Goal: Use online tool/utility: Utilize a website feature to perform a specific function

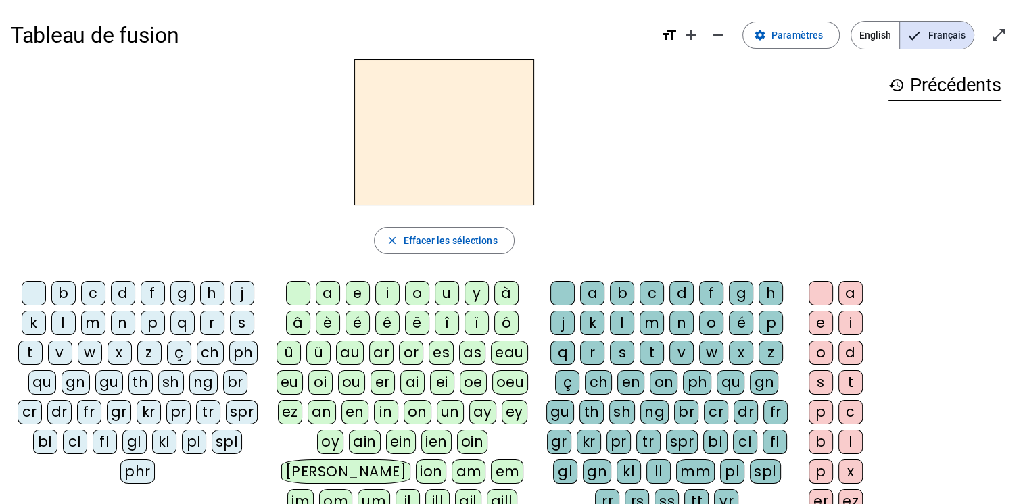
click at [152, 292] on div "f" at bounding box center [153, 293] width 24 height 24
click at [35, 296] on div at bounding box center [34, 293] width 24 height 24
click at [78, 410] on div "fr" at bounding box center [89, 412] width 24 height 24
click at [326, 321] on div "è" at bounding box center [328, 323] width 24 height 24
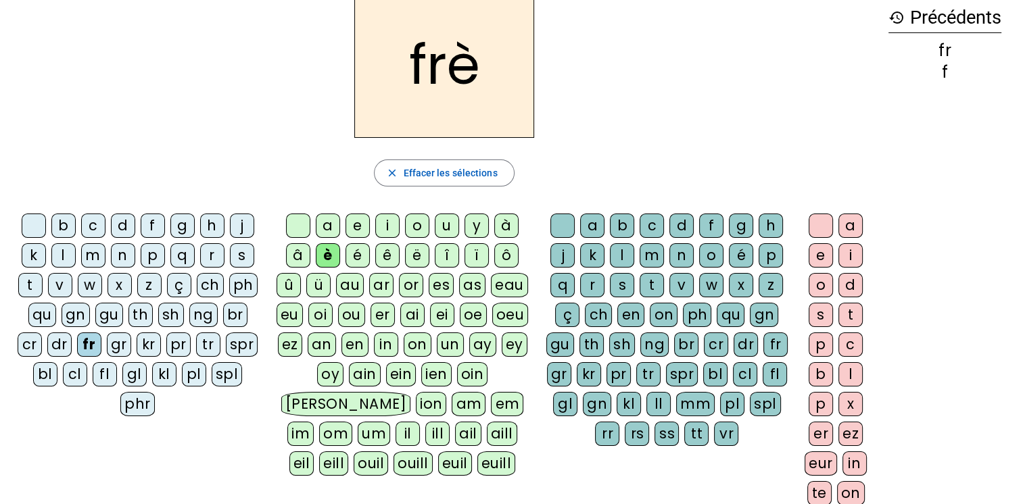
scroll to position [68, 0]
click at [593, 281] on div "r" at bounding box center [592, 285] width 24 height 24
click at [816, 255] on div "e" at bounding box center [820, 255] width 24 height 24
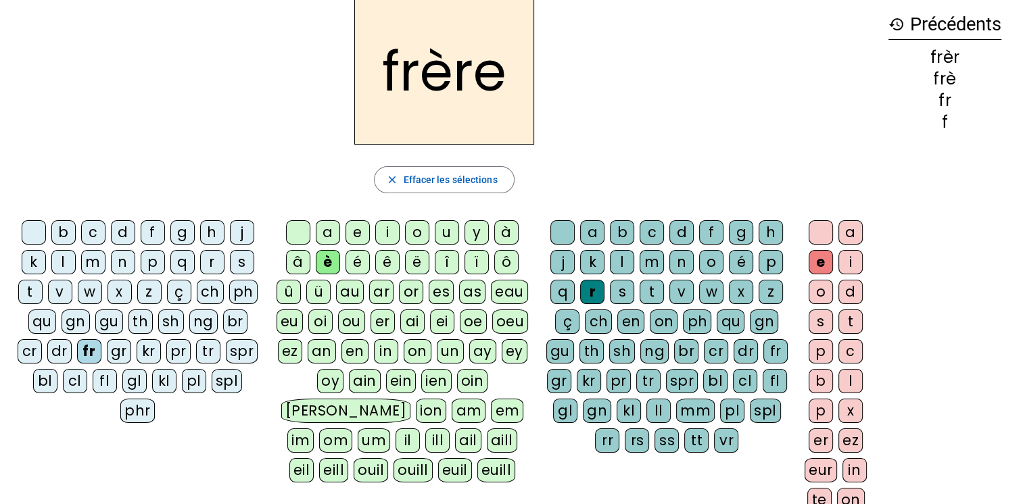
scroll to position [42, 0]
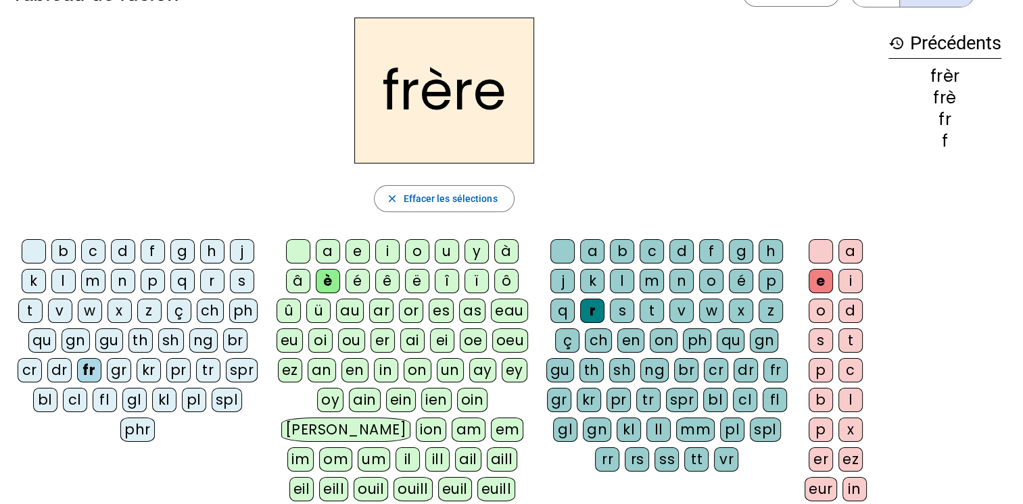
click at [149, 279] on div "p" at bounding box center [153, 281] width 24 height 24
click at [97, 282] on div "m" at bounding box center [93, 281] width 24 height 24
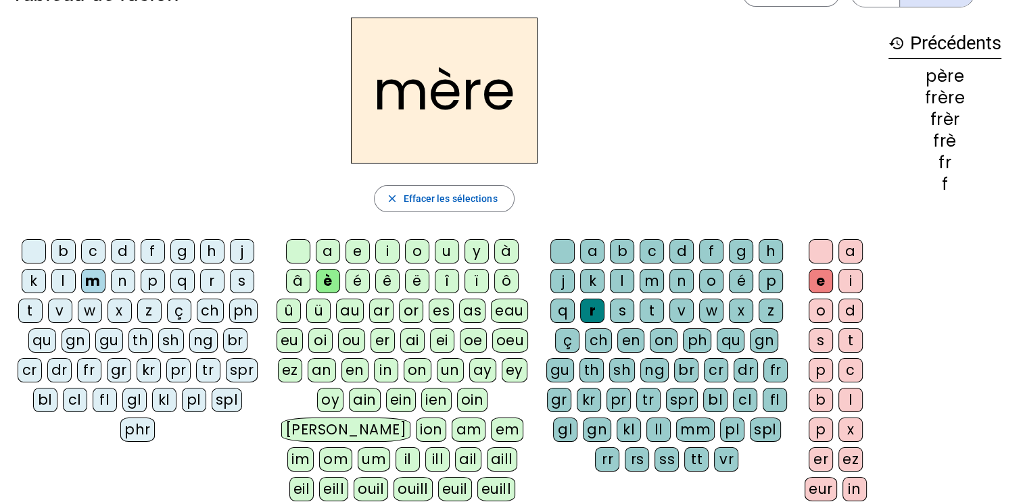
click at [176, 252] on div "g" at bounding box center [182, 251] width 24 height 24
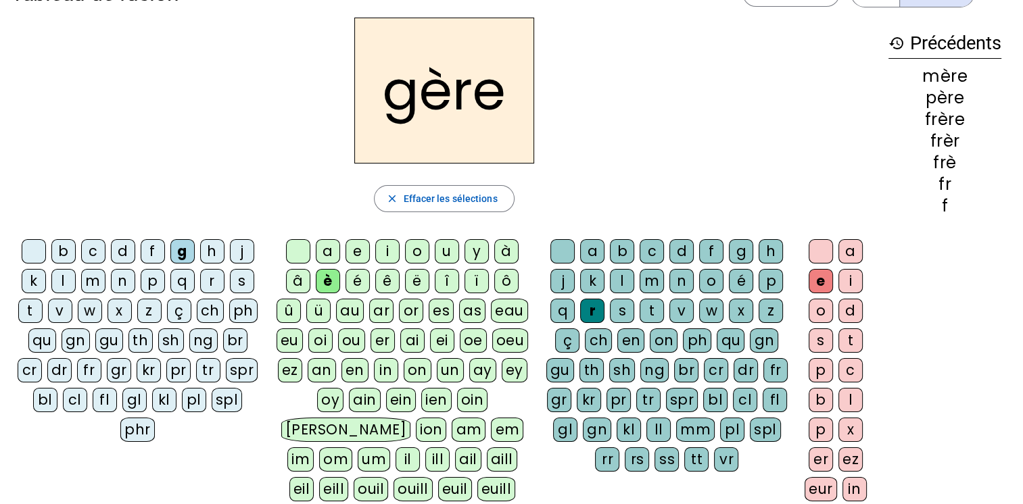
click at [325, 249] on div "a" at bounding box center [328, 251] width 24 height 24
click at [737, 253] on div "g" at bounding box center [741, 251] width 24 height 24
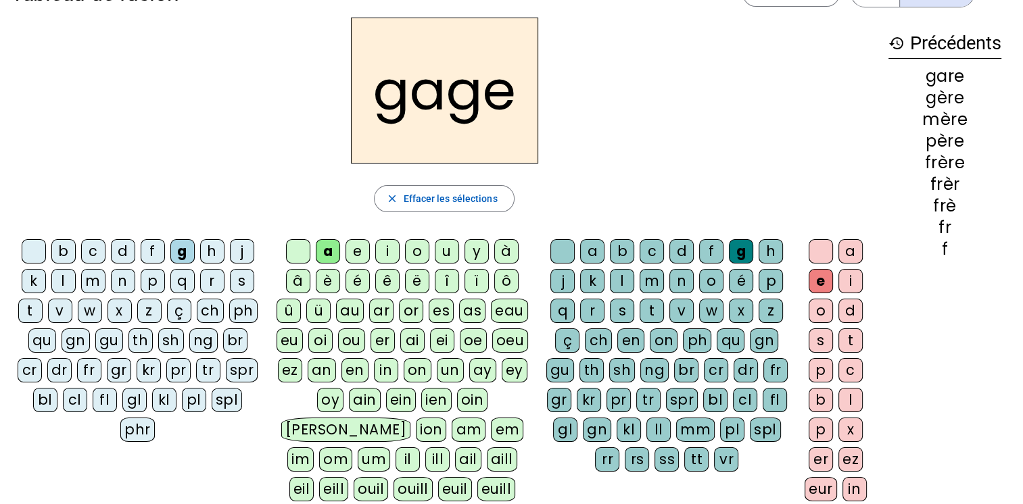
click at [241, 286] on div "s" at bounding box center [242, 281] width 24 height 24
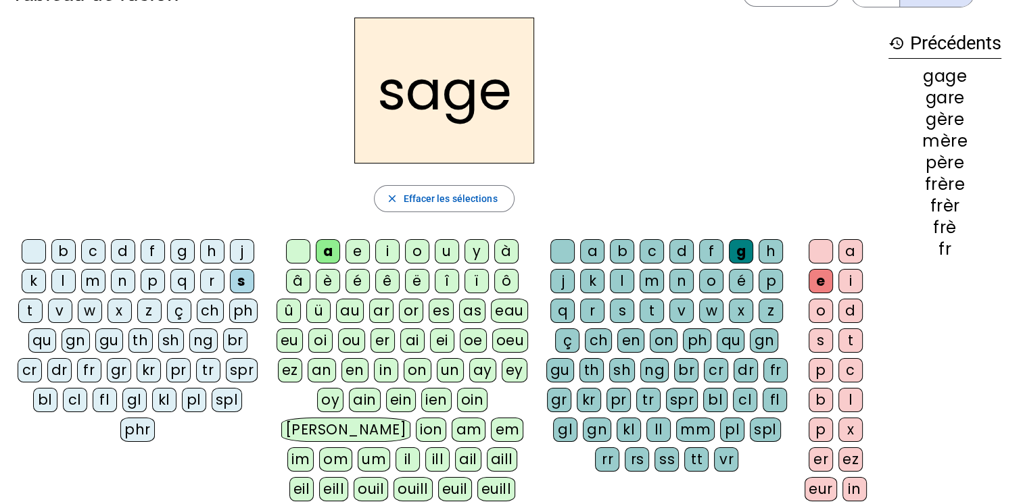
click at [147, 285] on div "p" at bounding box center [153, 281] width 24 height 24
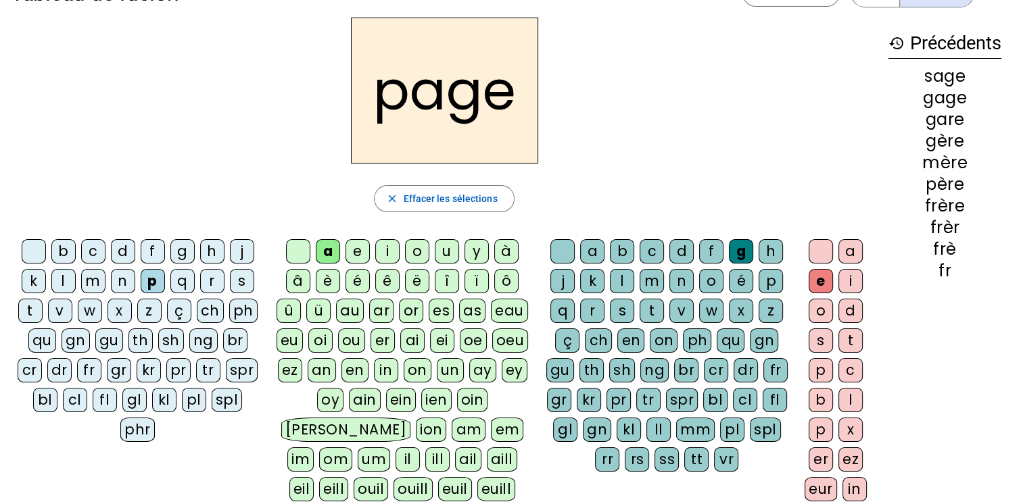
click at [389, 250] on div "i" at bounding box center [387, 251] width 24 height 24
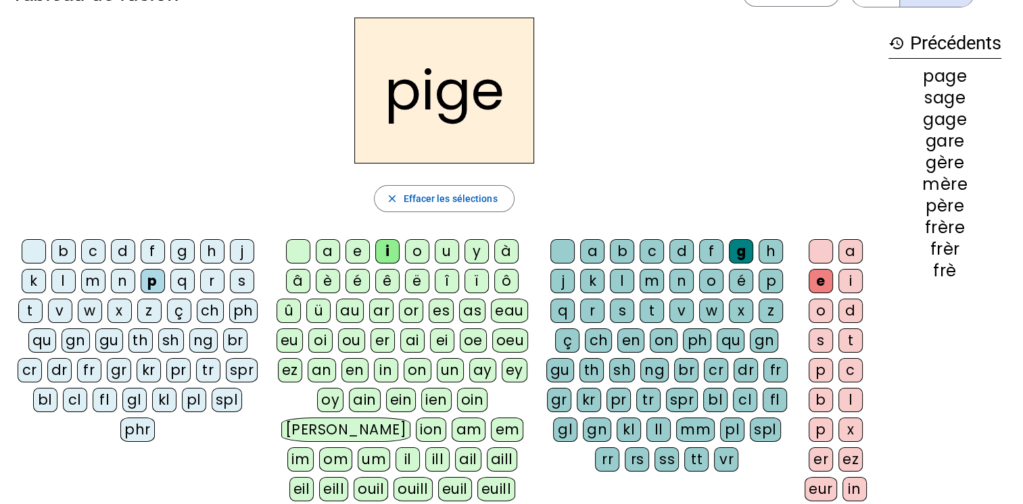
click at [158, 249] on div "f" at bounding box center [153, 251] width 24 height 24
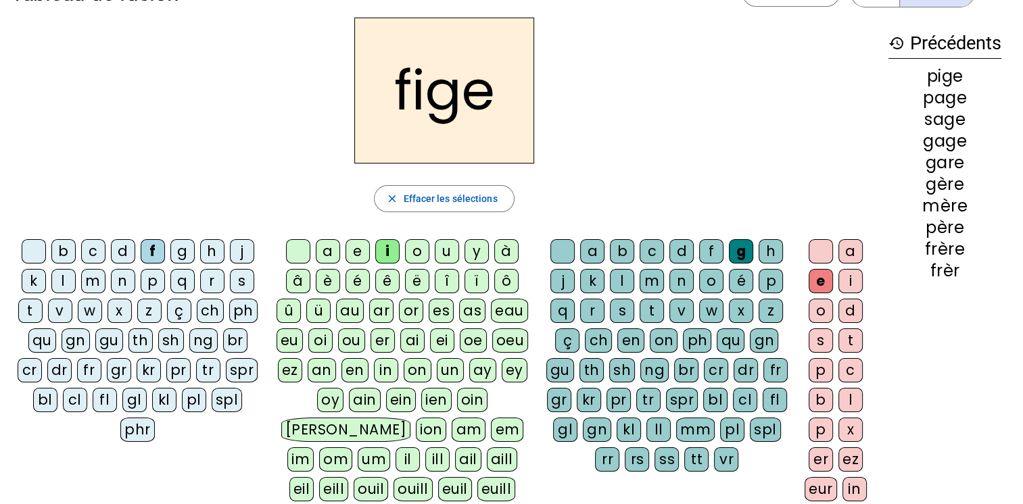
click at [741, 313] on div "x" at bounding box center [741, 311] width 24 height 24
